Goal: Check status: Check status

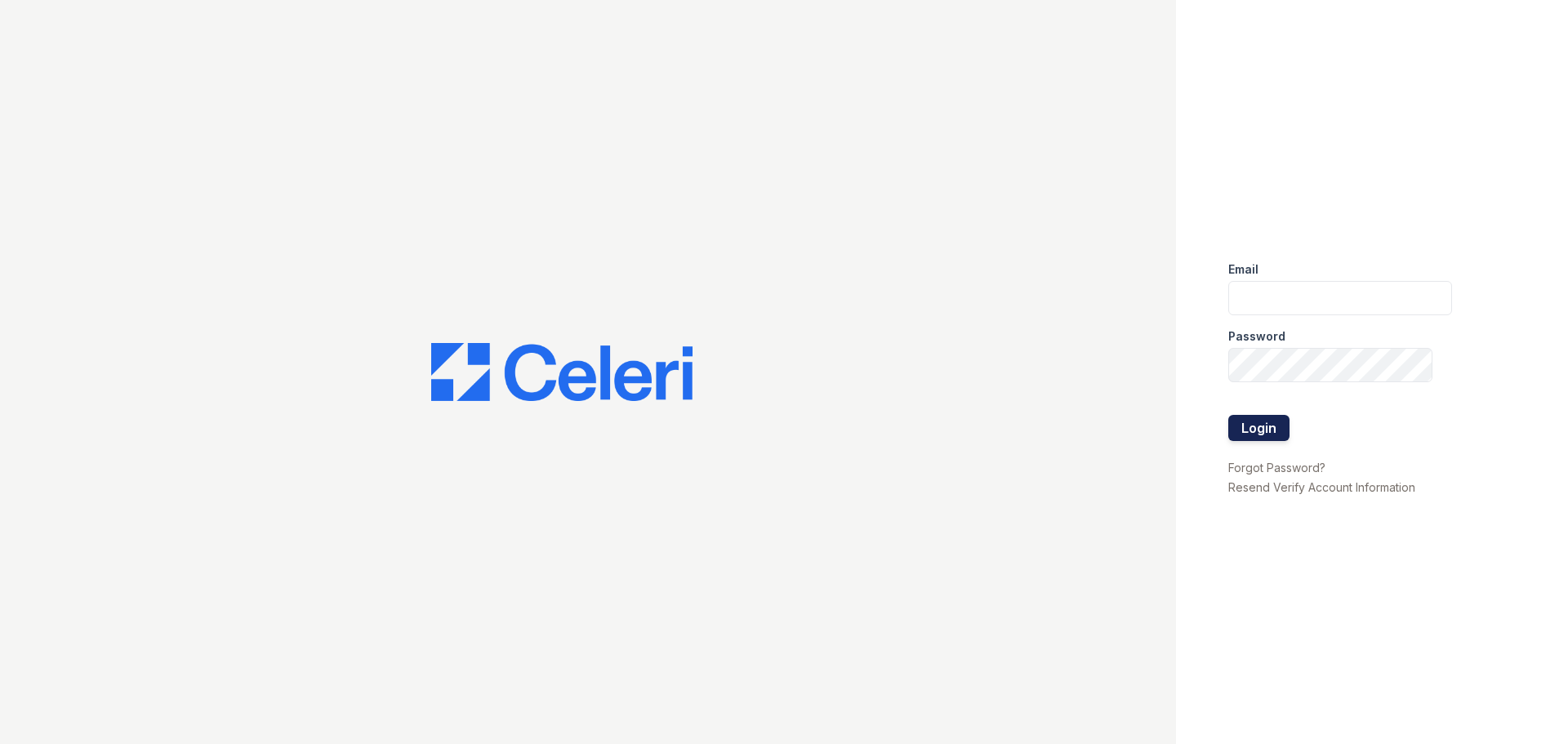
type input "[EMAIL_ADDRESS][DOMAIN_NAME]"
click at [1278, 432] on button "Login" at bounding box center [1259, 427] width 61 height 26
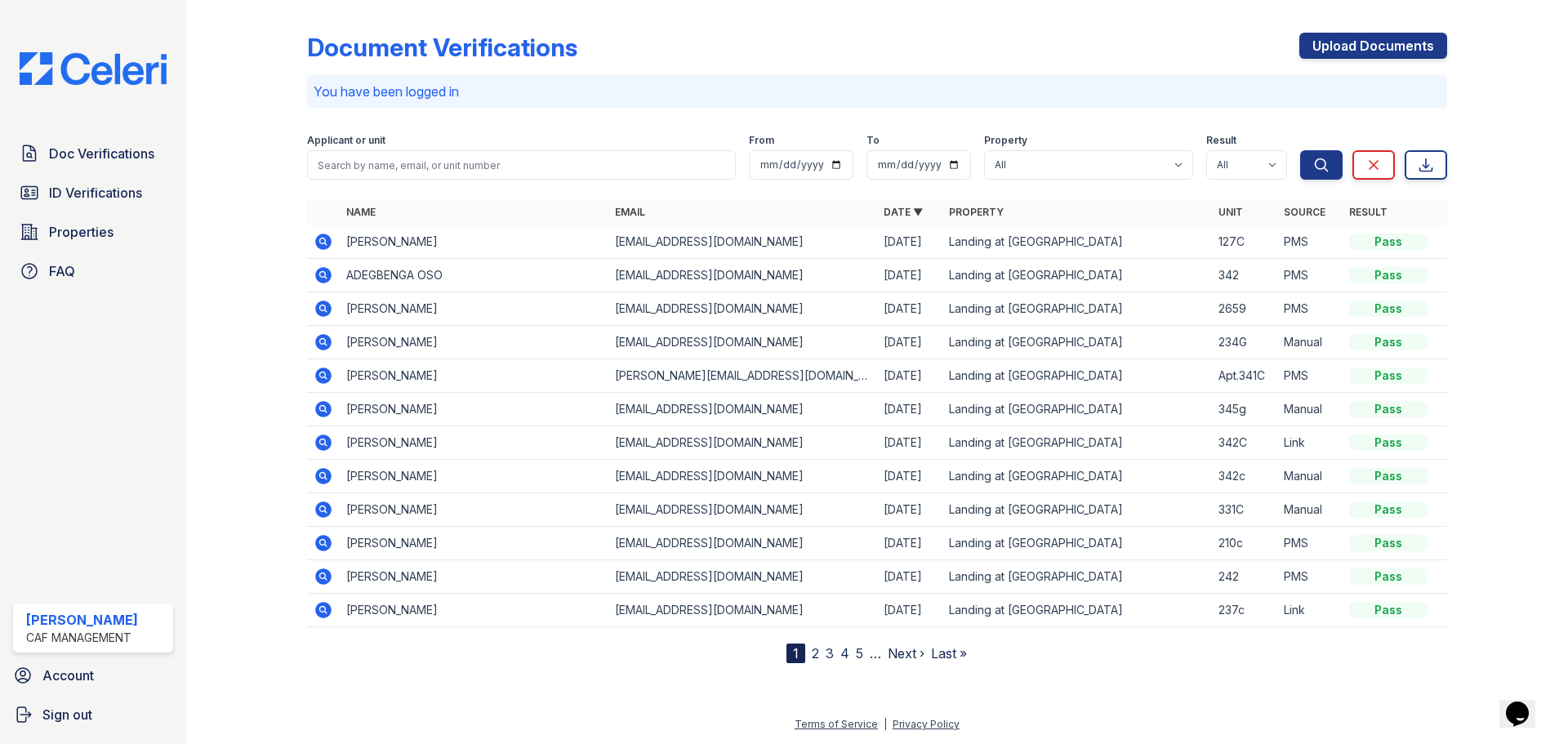
click at [314, 242] on icon at bounding box center [324, 242] width 20 height 20
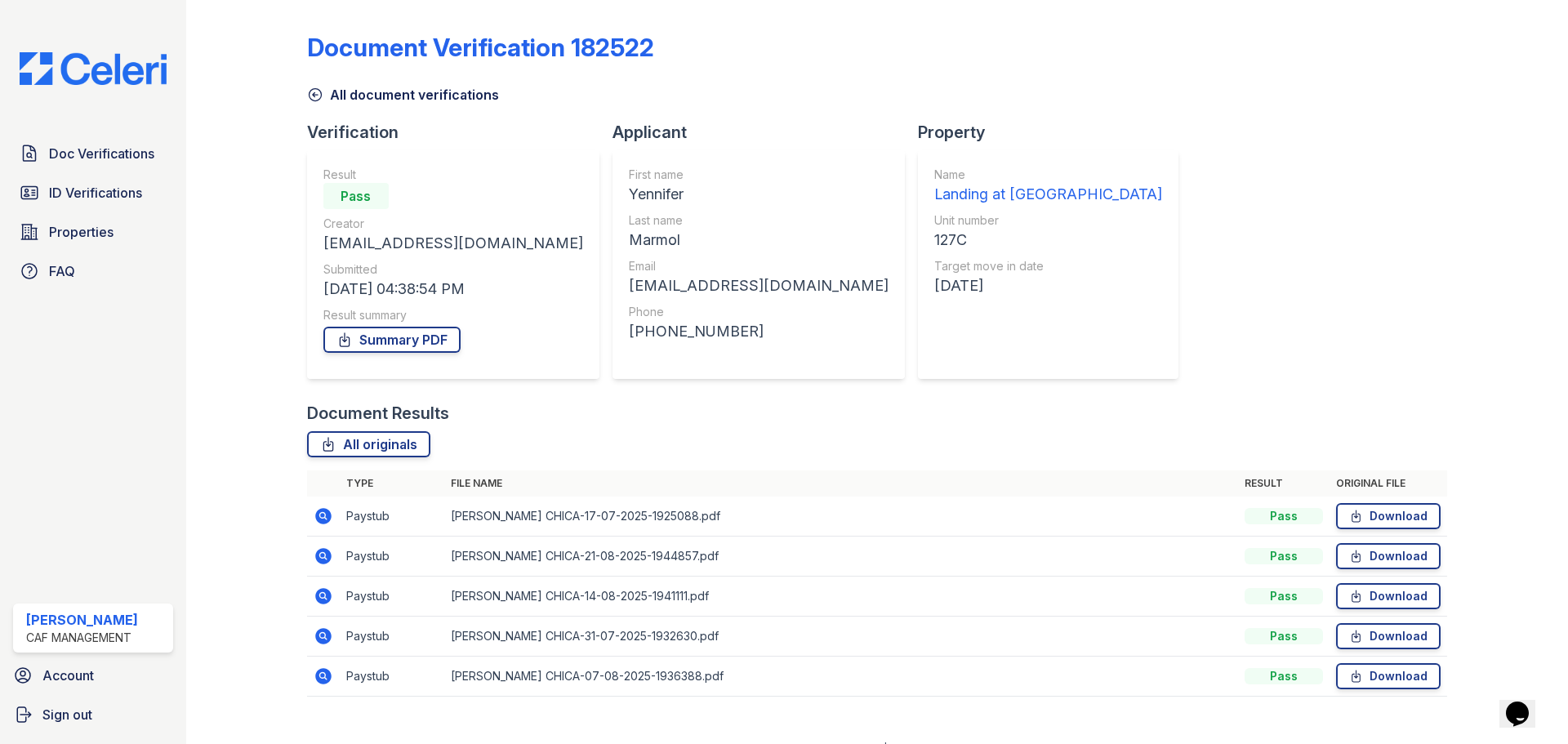
click at [321, 676] on icon at bounding box center [321, 674] width 4 height 4
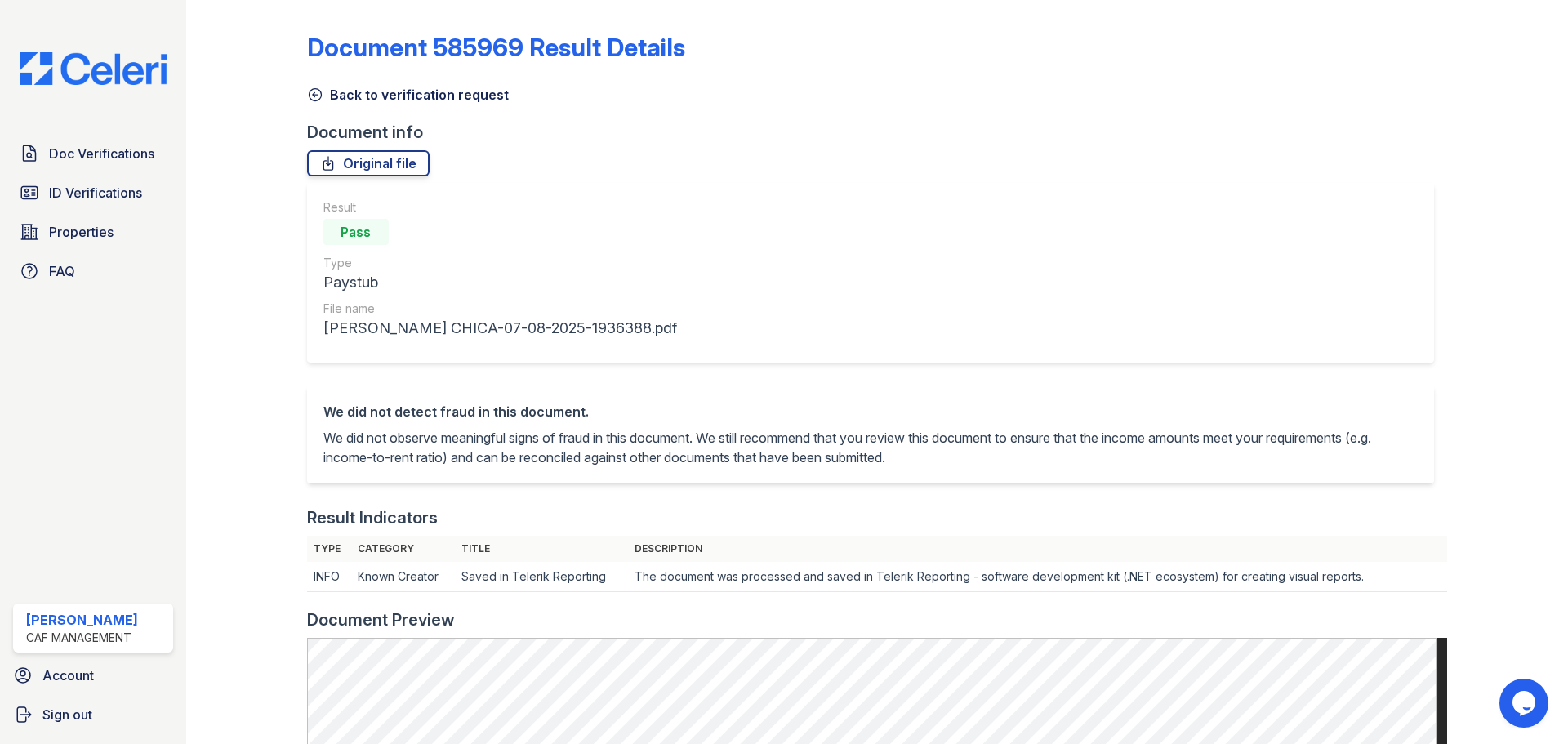
click at [390, 101] on link "Back to verification request" at bounding box center [408, 95] width 202 height 20
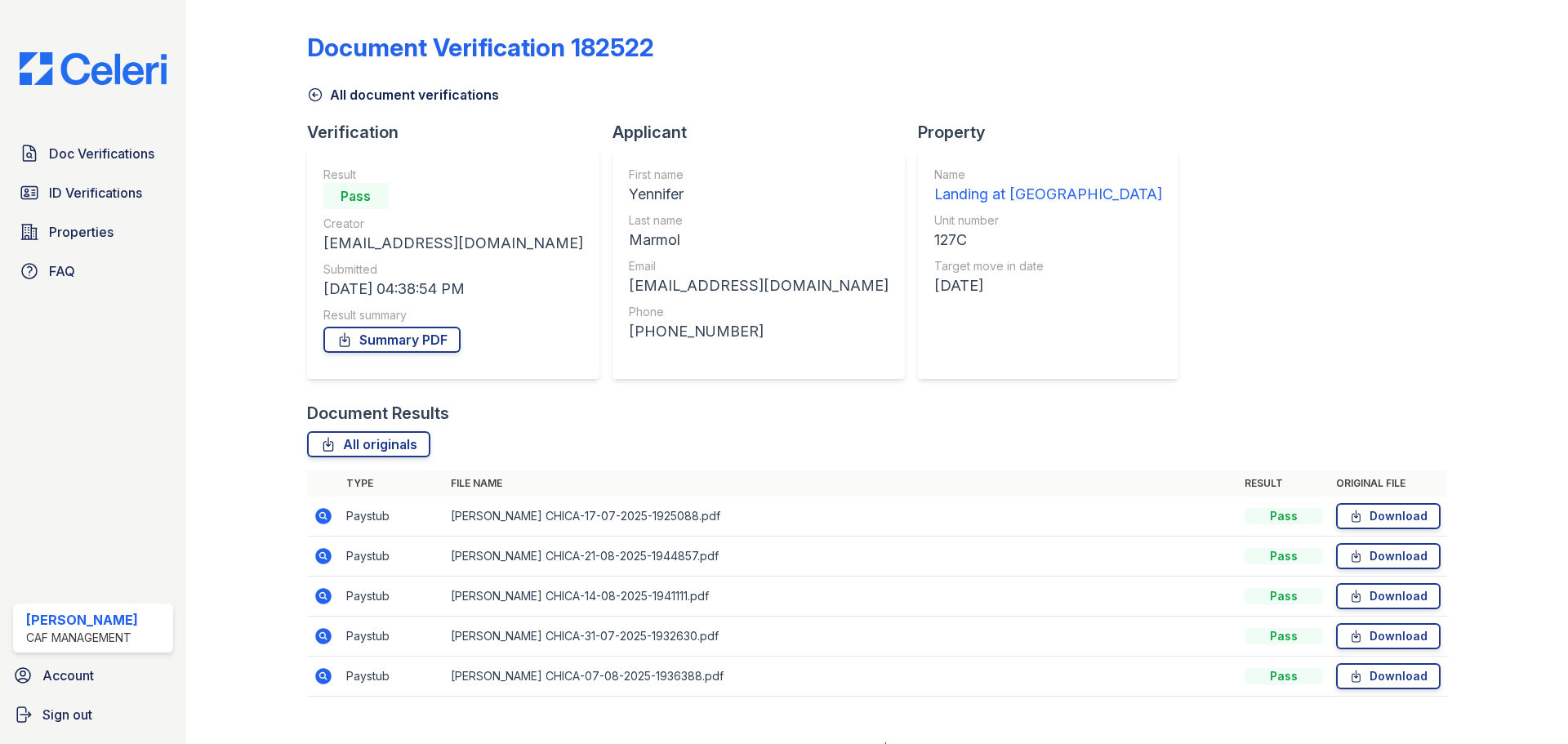
click at [322, 644] on icon at bounding box center [323, 636] width 17 height 17
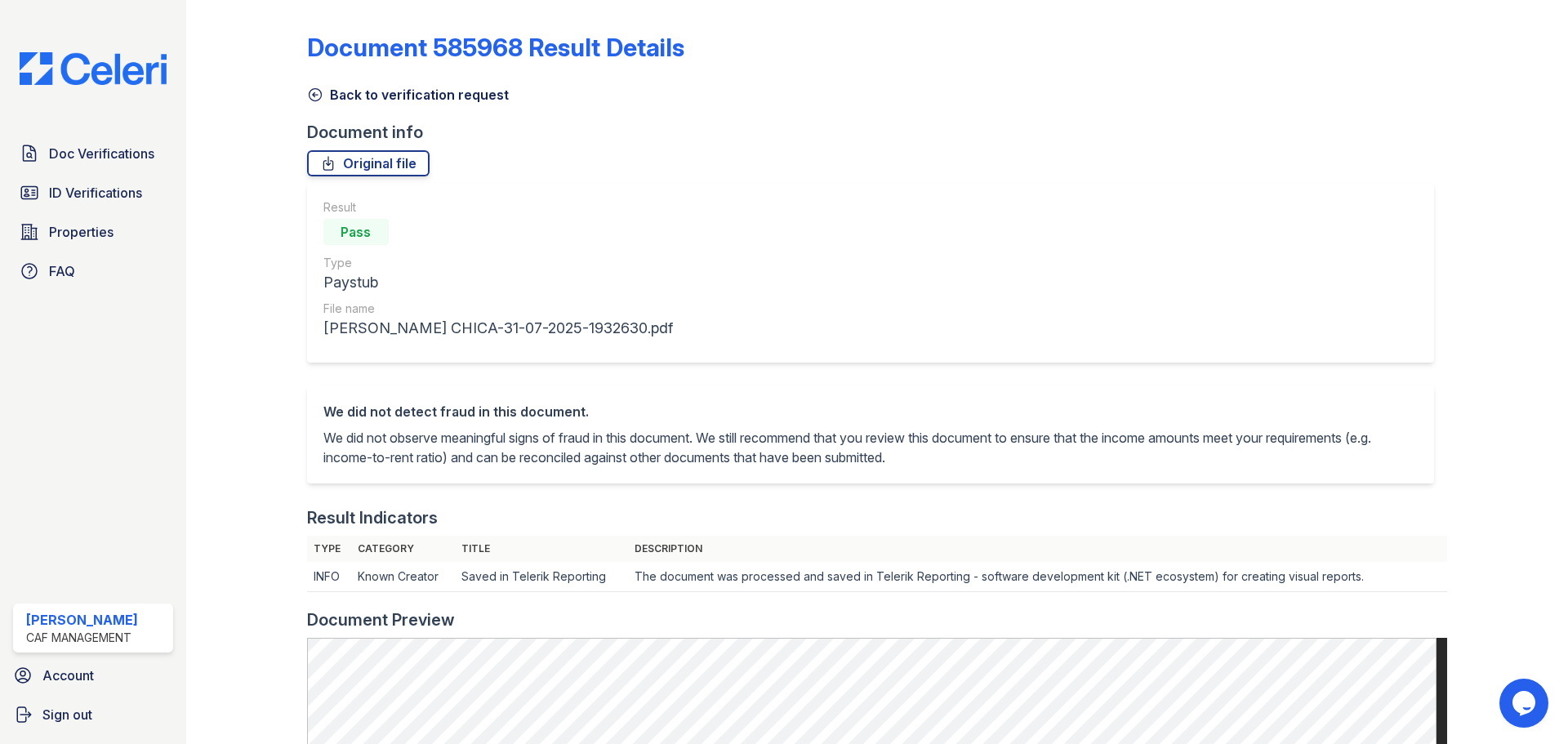
click at [346, 106] on div "Document 585968 Result Details Back to verification request Document info Origi…" at bounding box center [877, 694] width 1139 height 1375
click at [346, 96] on link "Back to verification request" at bounding box center [408, 95] width 202 height 20
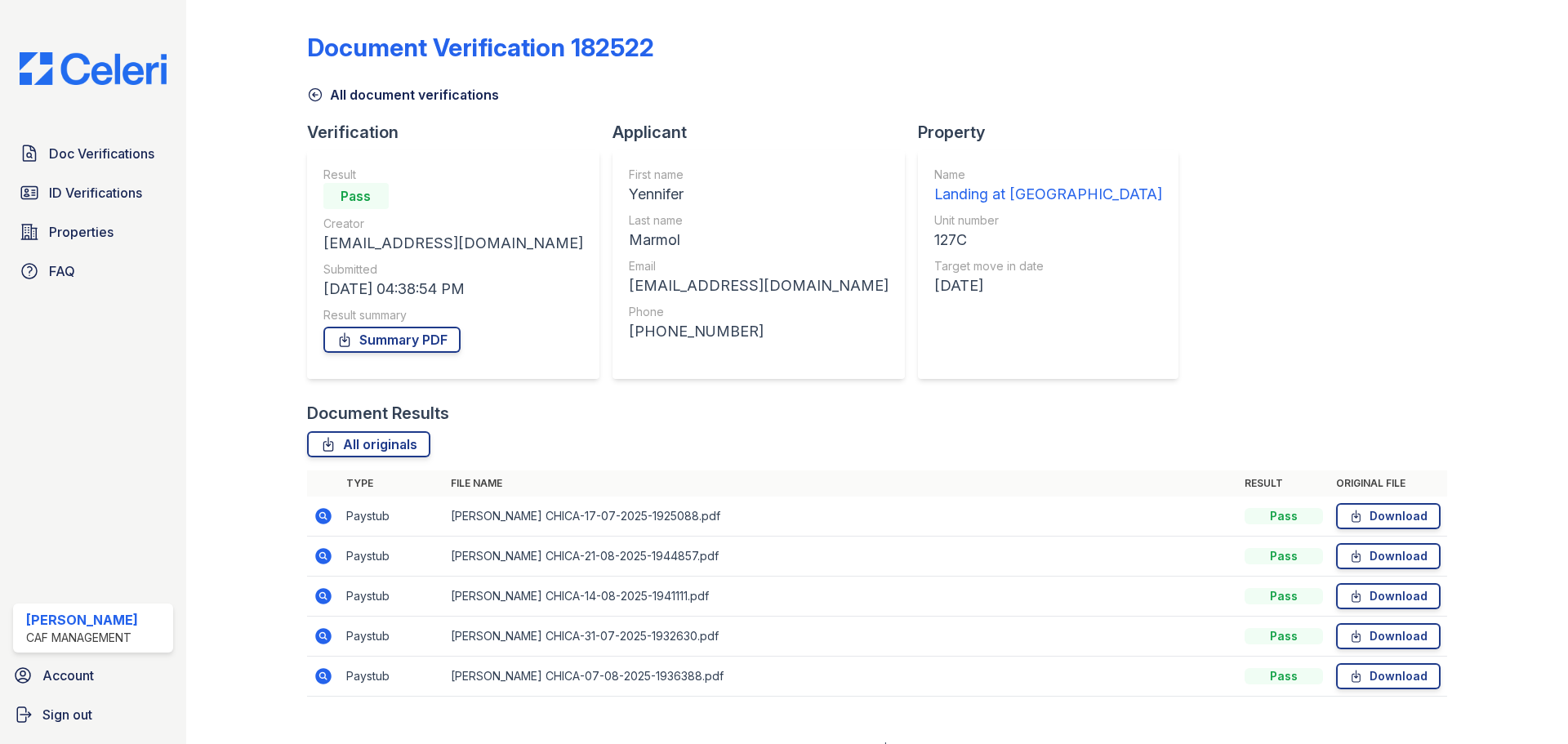
click at [325, 553] on icon at bounding box center [323, 556] width 17 height 17
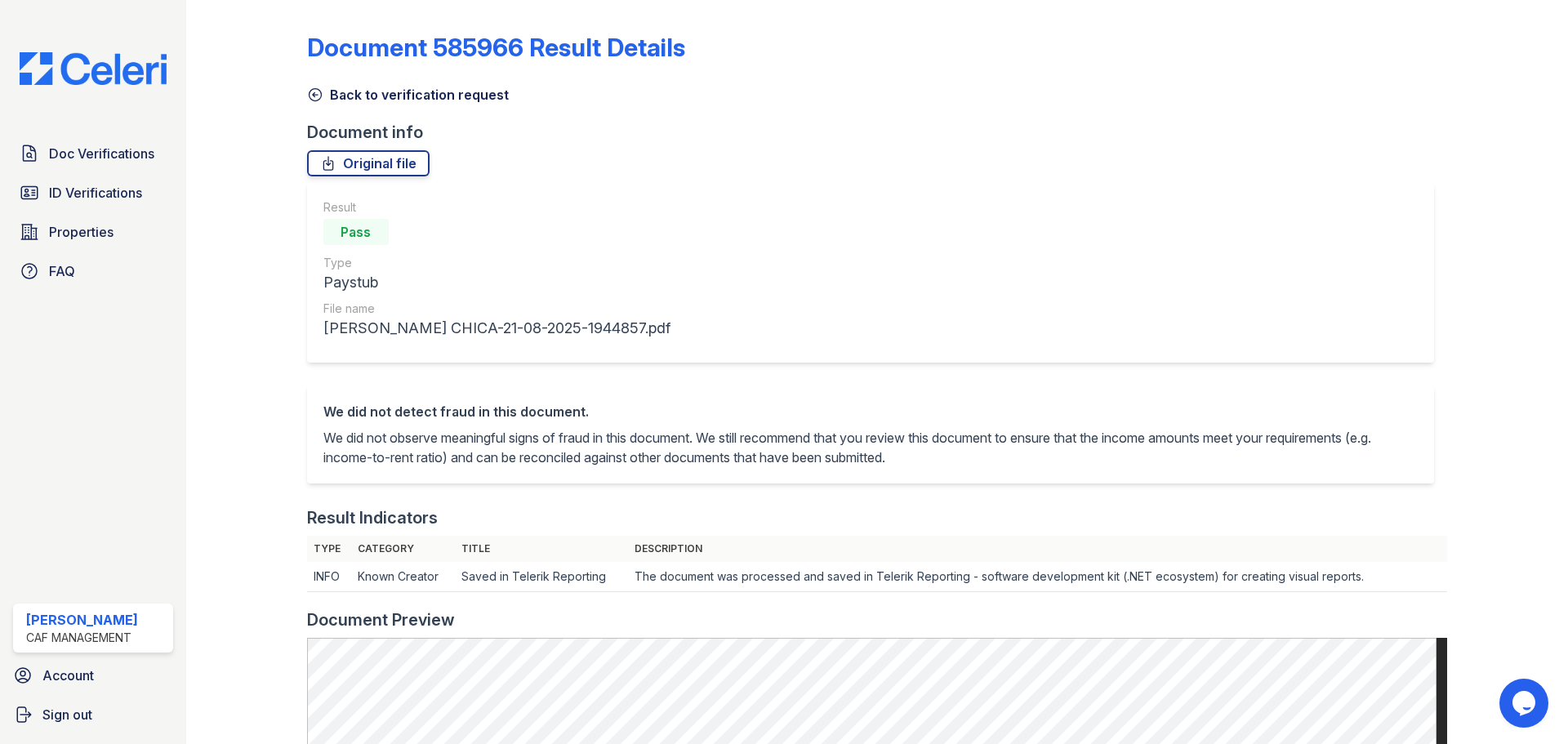
click at [331, 95] on link "Back to verification request" at bounding box center [408, 95] width 202 height 20
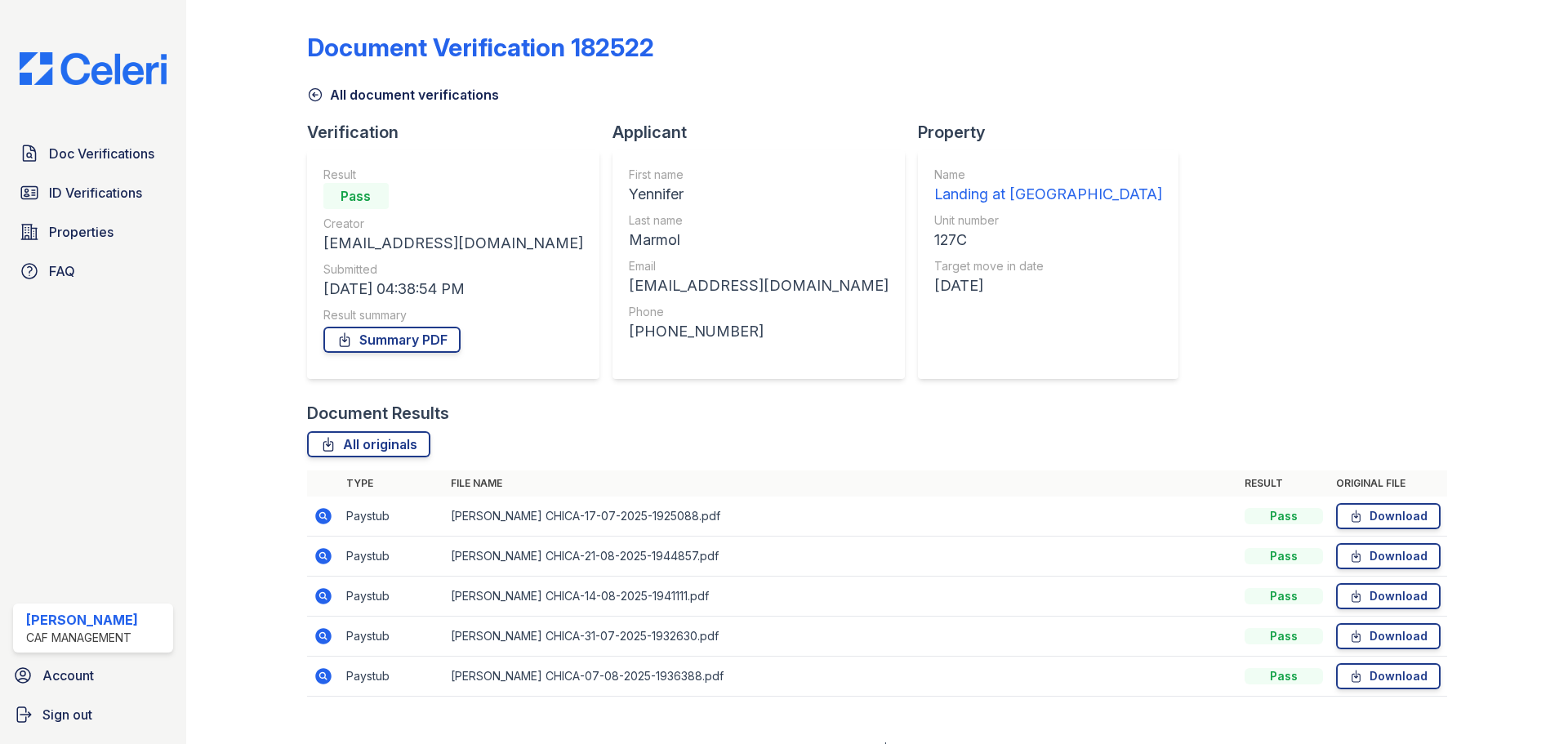
click at [314, 602] on icon at bounding box center [324, 596] width 20 height 20
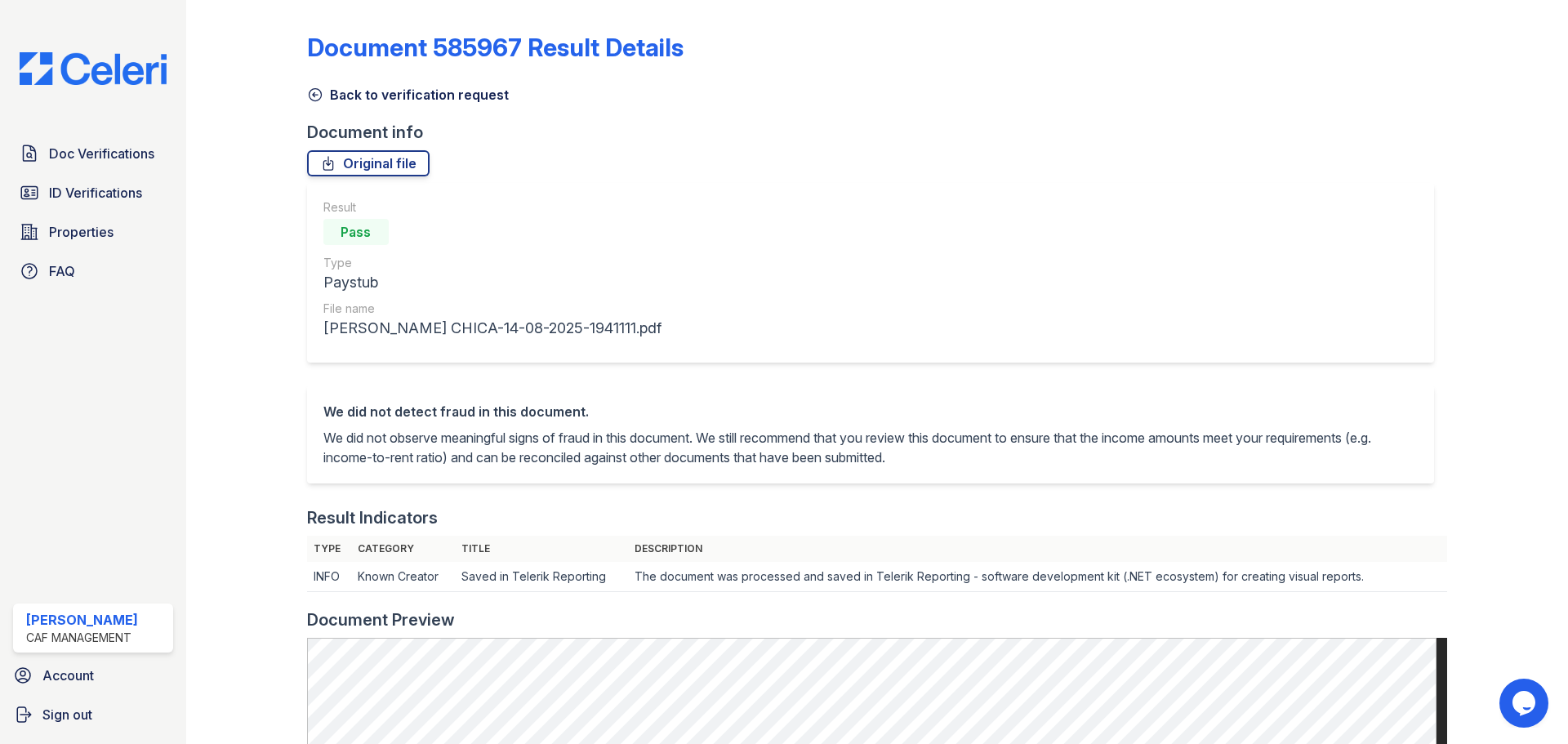
click at [348, 100] on link "Back to verification request" at bounding box center [408, 95] width 202 height 20
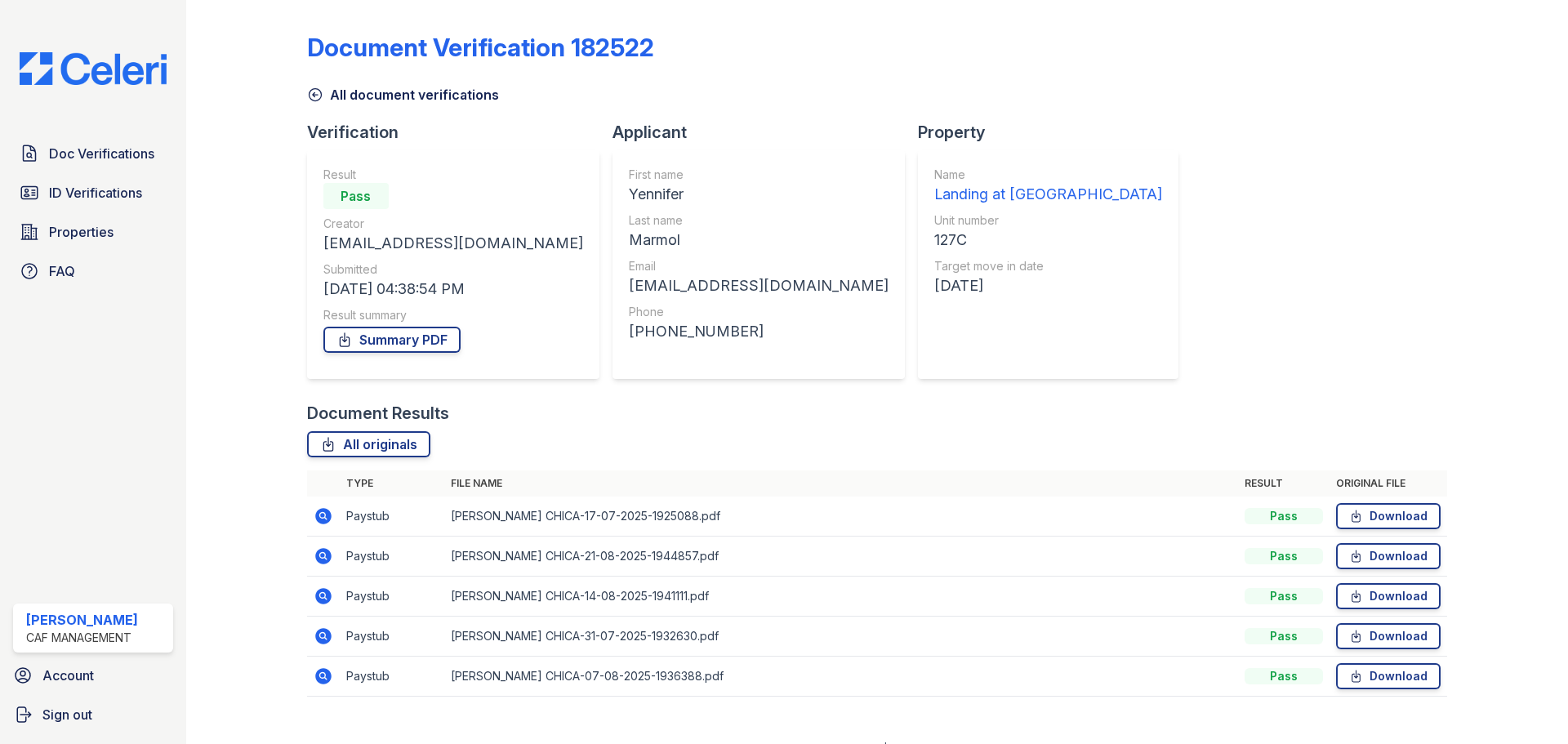
click at [318, 678] on icon at bounding box center [323, 676] width 17 height 17
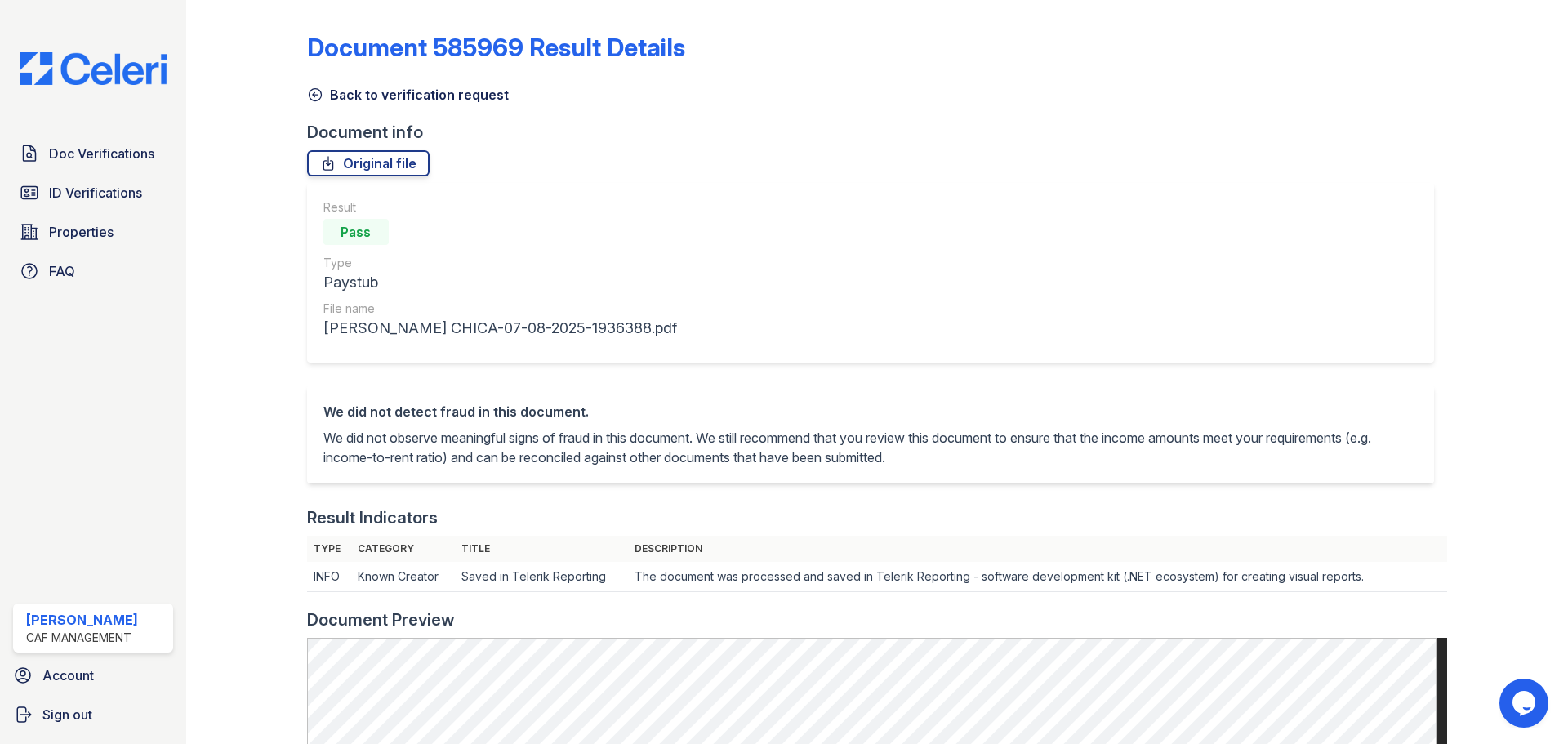
click at [341, 97] on link "Back to verification request" at bounding box center [408, 95] width 202 height 20
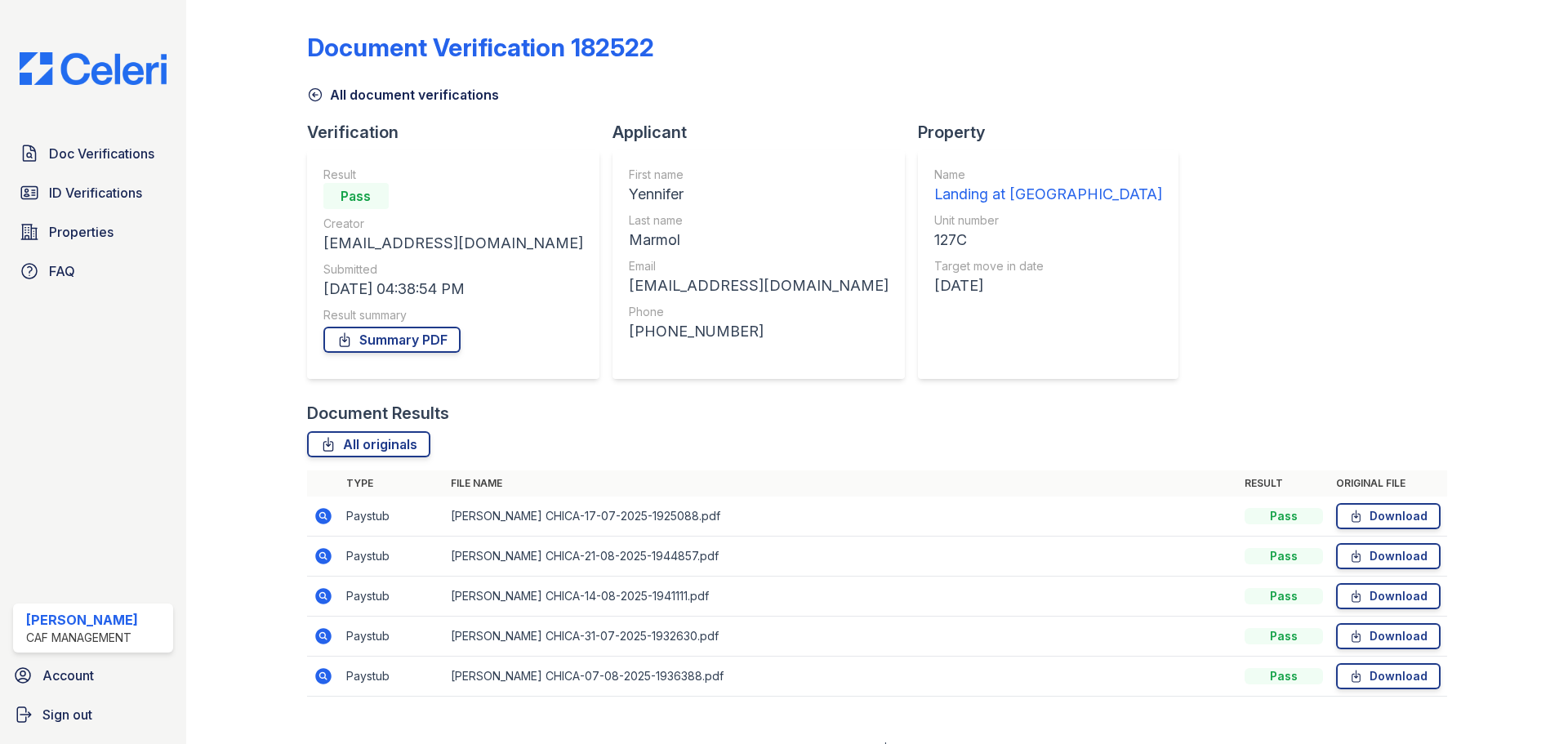
click at [321, 639] on icon at bounding box center [323, 636] width 17 height 17
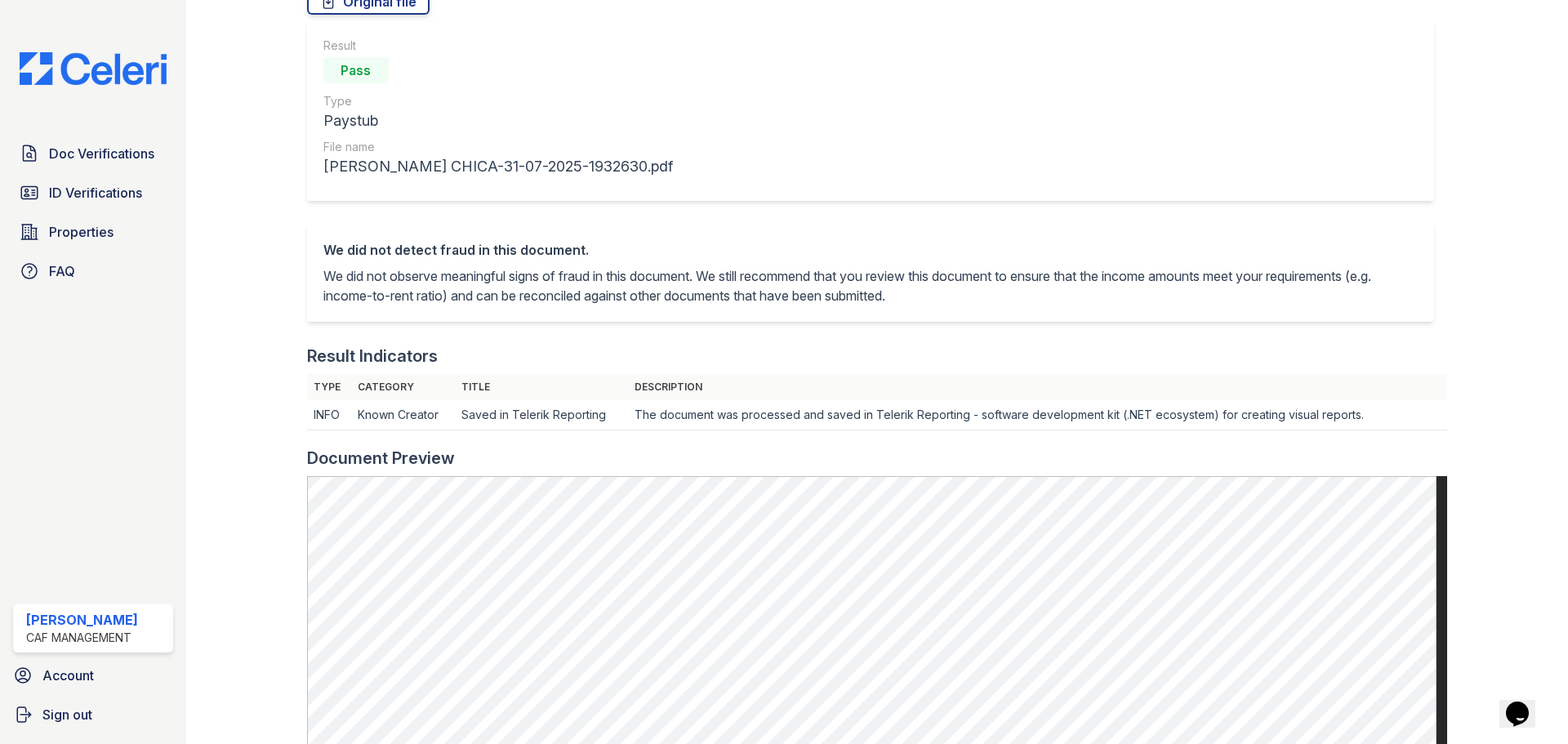
scroll to position [164, 0]
